Goal: Contribute content

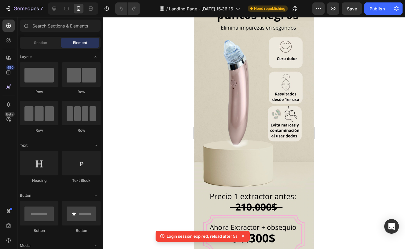
scroll to position [69, 0]
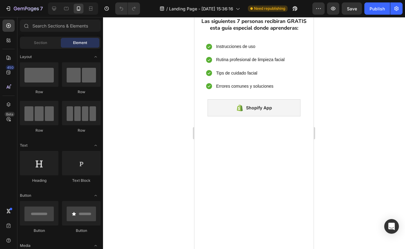
scroll to position [1185, 0]
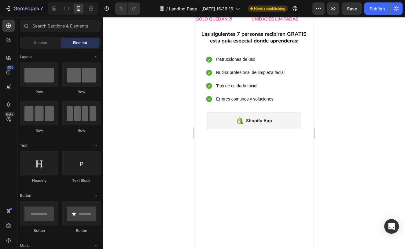
click at [261, 4] on img at bounding box center [253, 4] width 109 height 0
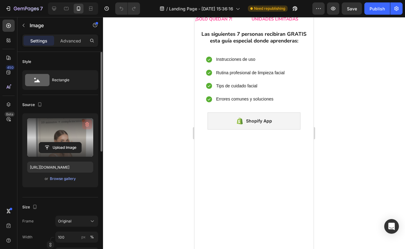
click at [86, 126] on icon "button" at bounding box center [87, 124] width 6 height 6
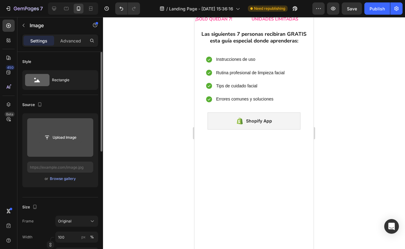
click at [68, 137] on input "file" at bounding box center [60, 137] width 42 height 10
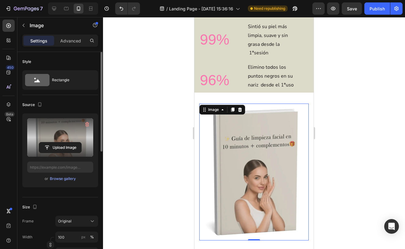
type input "[URL][DOMAIN_NAME]"
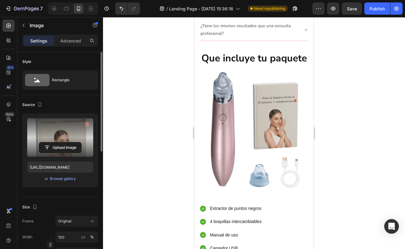
scroll to position [1581, 0]
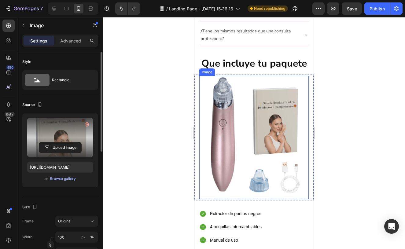
click at [249, 104] on img at bounding box center [253, 138] width 97 height 124
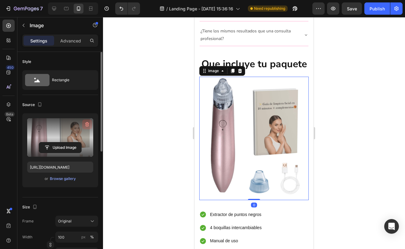
click at [87, 126] on icon "button" at bounding box center [87, 124] width 6 height 6
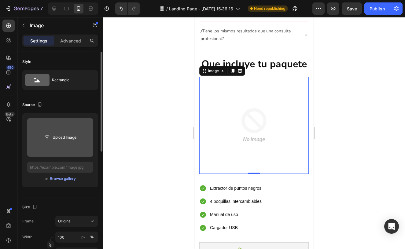
click at [49, 137] on input "file" at bounding box center [60, 137] width 42 height 10
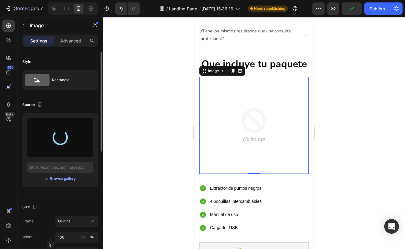
type input "[URL][DOMAIN_NAME]"
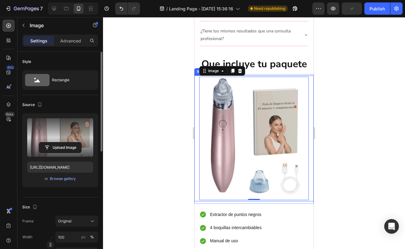
click at [359, 177] on div at bounding box center [254, 133] width 302 height 232
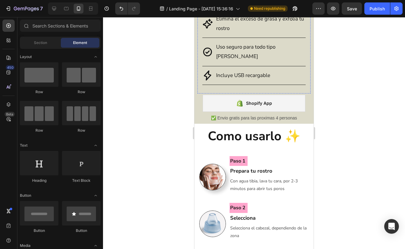
scroll to position [544, 0]
